Goal: Transaction & Acquisition: Obtain resource

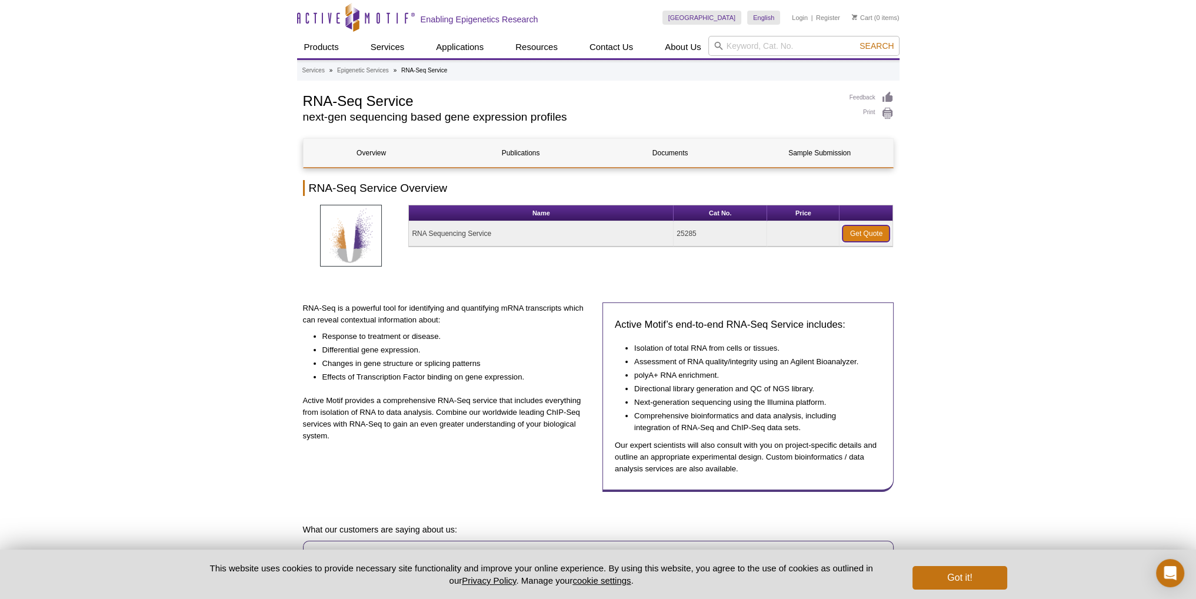
click at [866, 232] on link "Get Quote" at bounding box center [865, 233] width 47 height 16
